Goal: Information Seeking & Learning: Learn about a topic

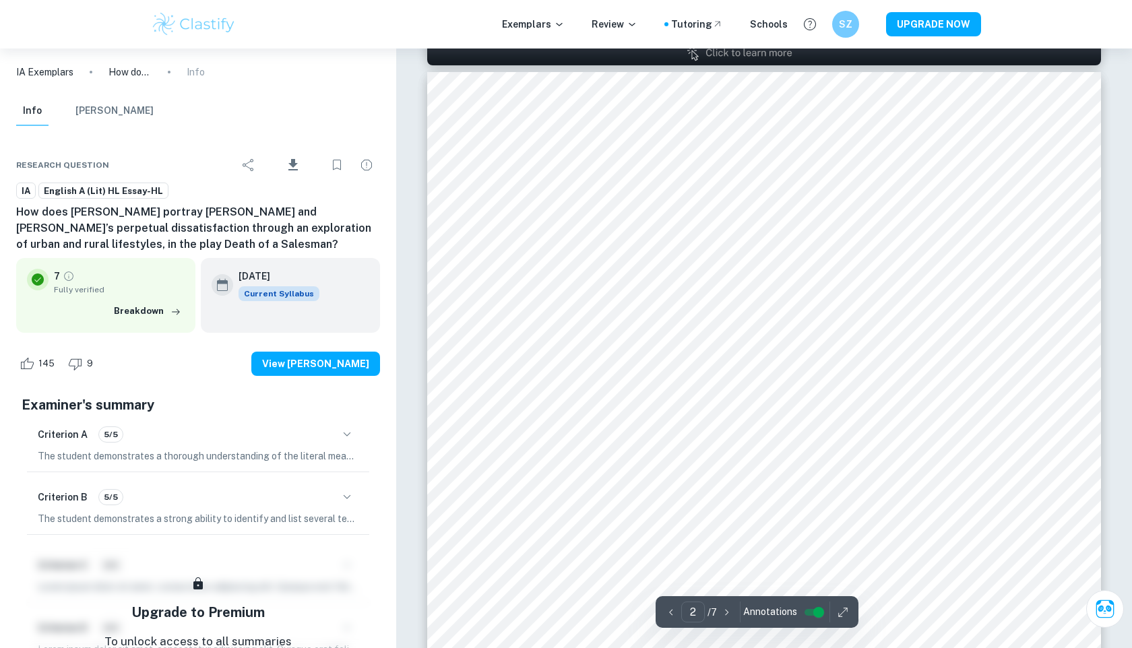
scroll to position [955, 0]
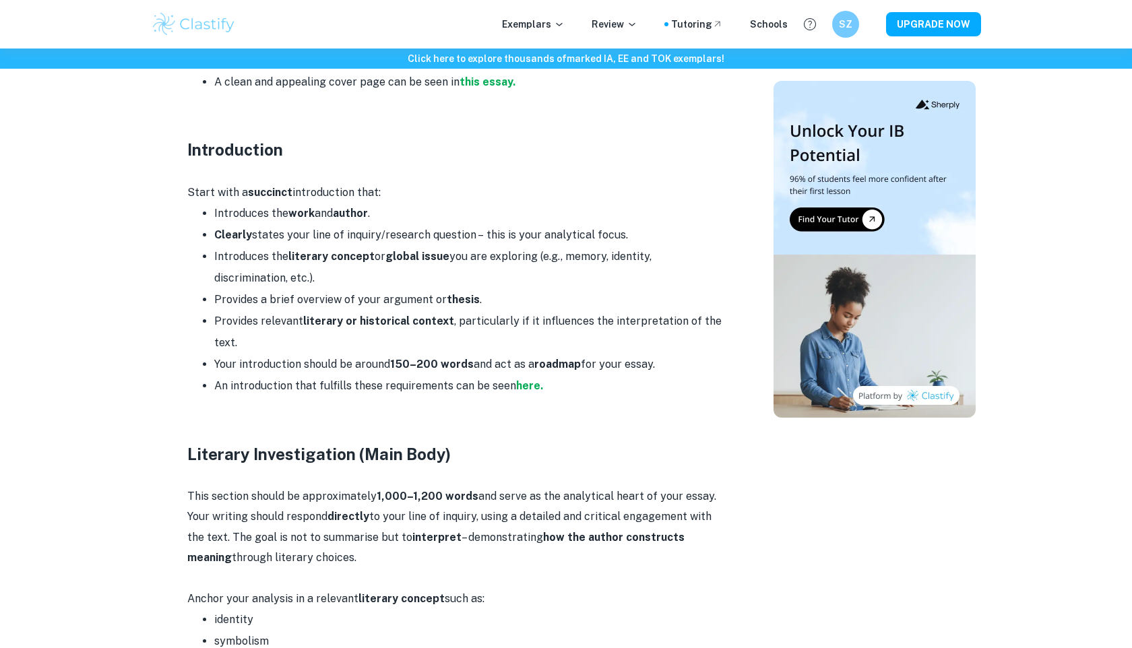
scroll to position [965, 0]
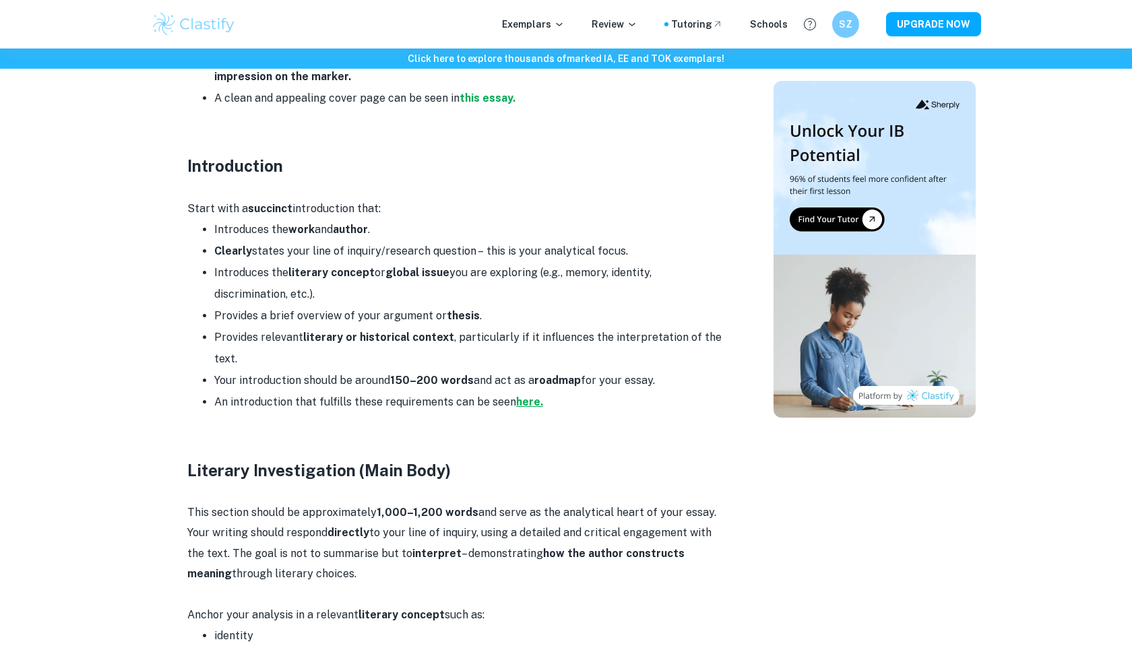
click at [526, 396] on strong "here." at bounding box center [529, 402] width 27 height 13
